Goal: Navigation & Orientation: Find specific page/section

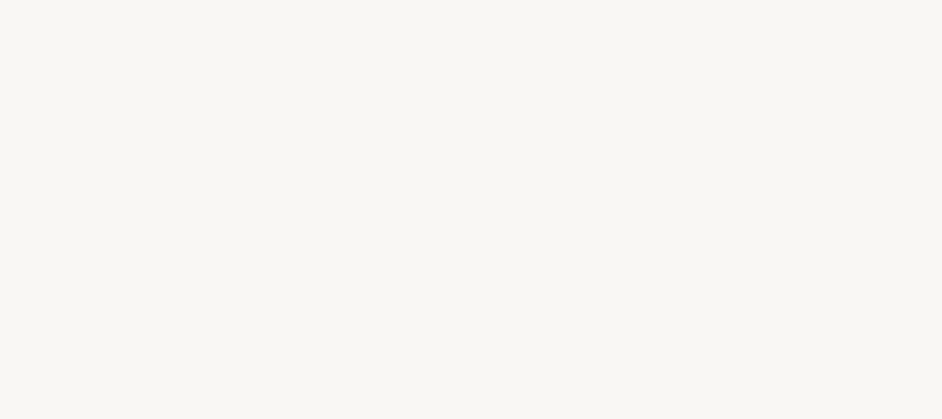
select select "ES"
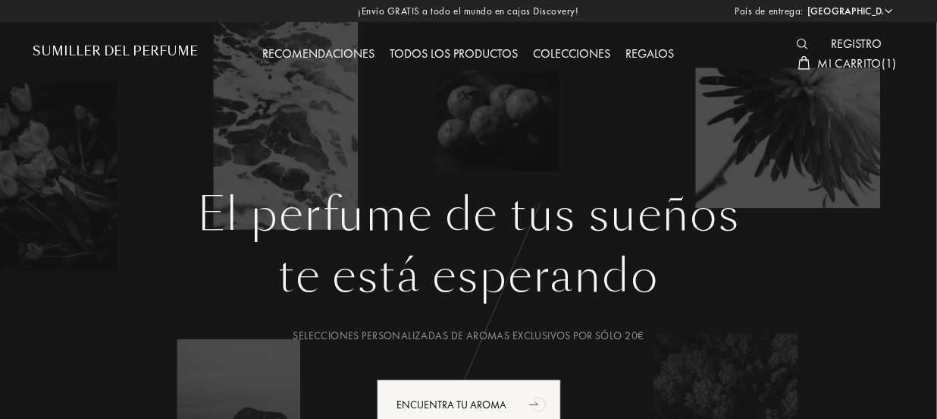
scroll to position [206, 0]
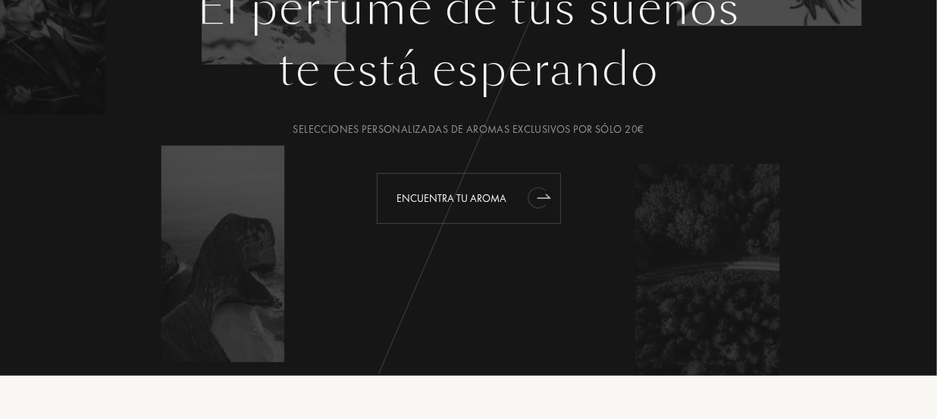
click at [479, 198] on font "Encuentra tu aroma" at bounding box center [452, 198] width 110 height 14
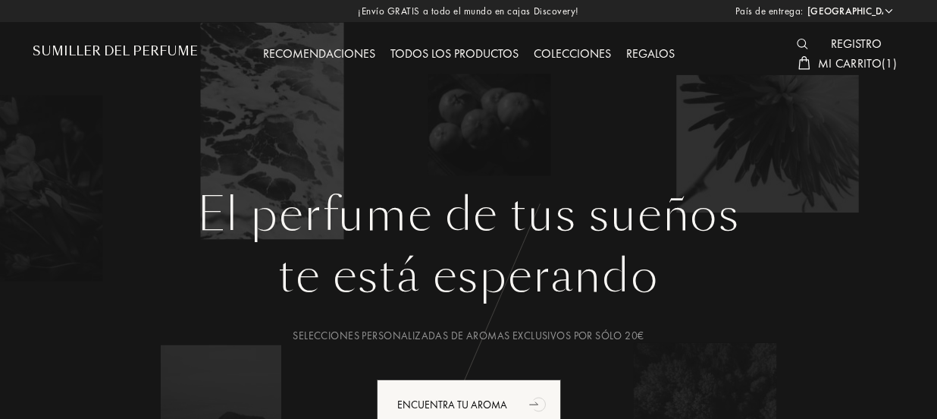
select select "ES"
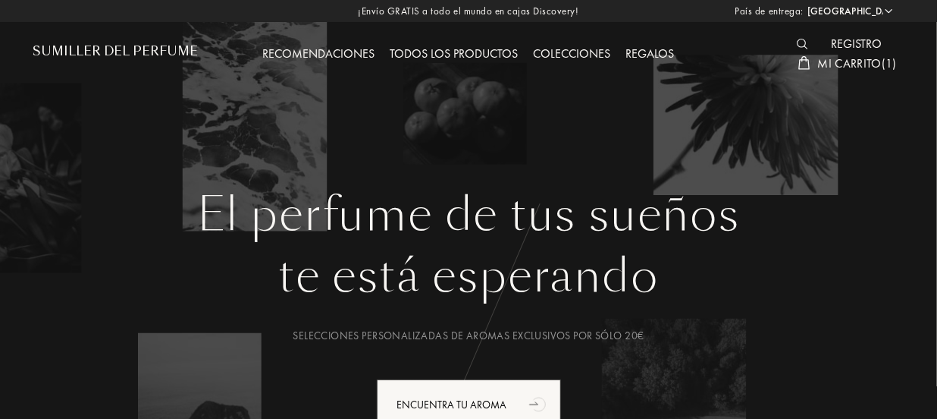
click at [83, 45] on font "Sumiller del perfume" at bounding box center [115, 50] width 165 height 17
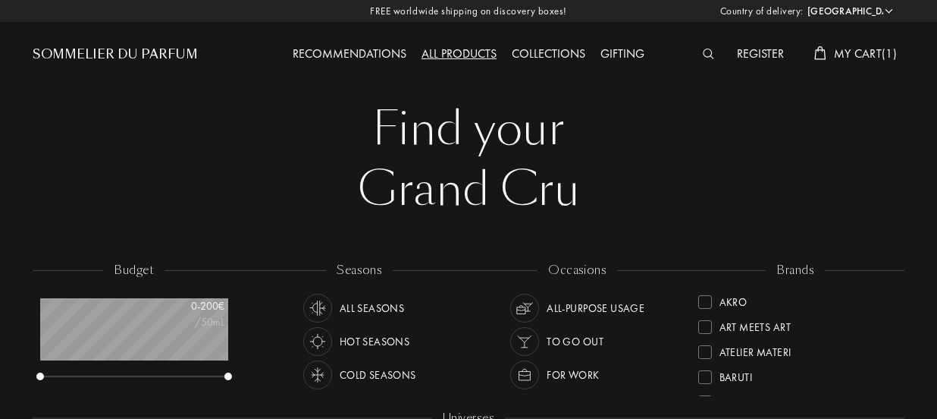
select select "ES"
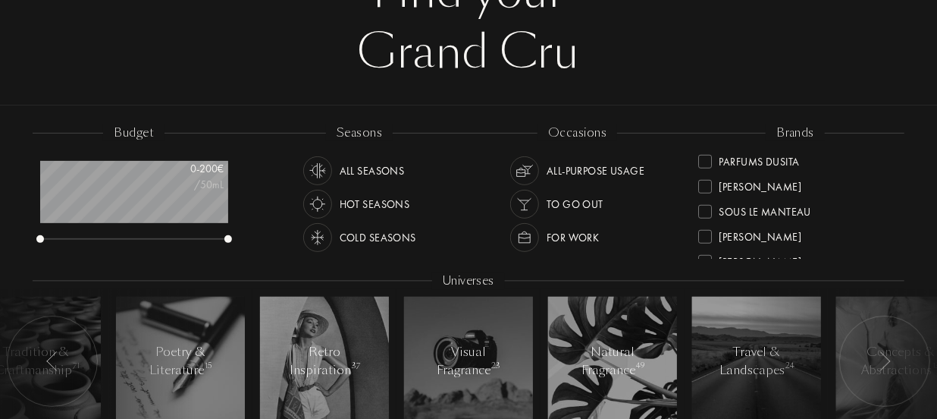
scroll to position [550, 0]
